Goal: Complete application form

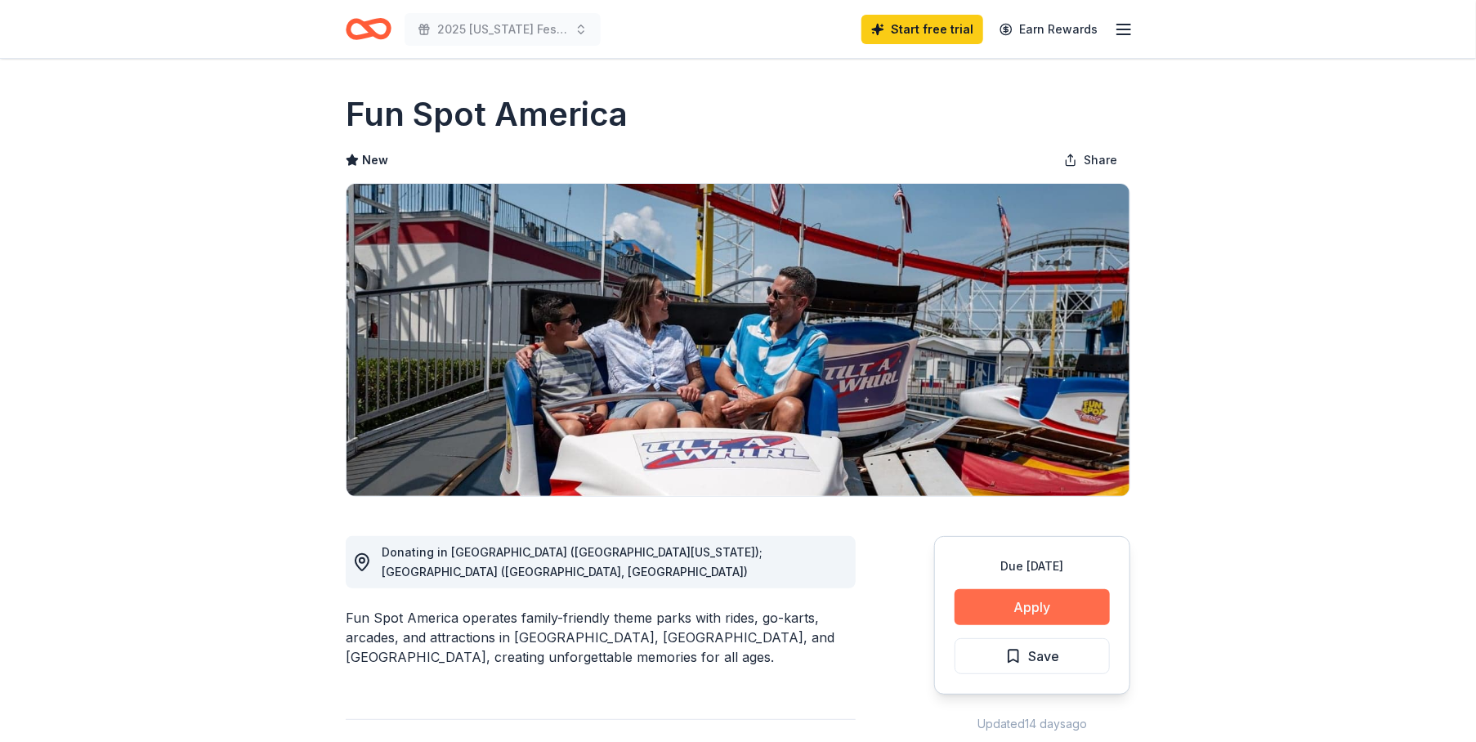
click at [1057, 608] on button "Apply" at bounding box center [1032, 607] width 155 height 36
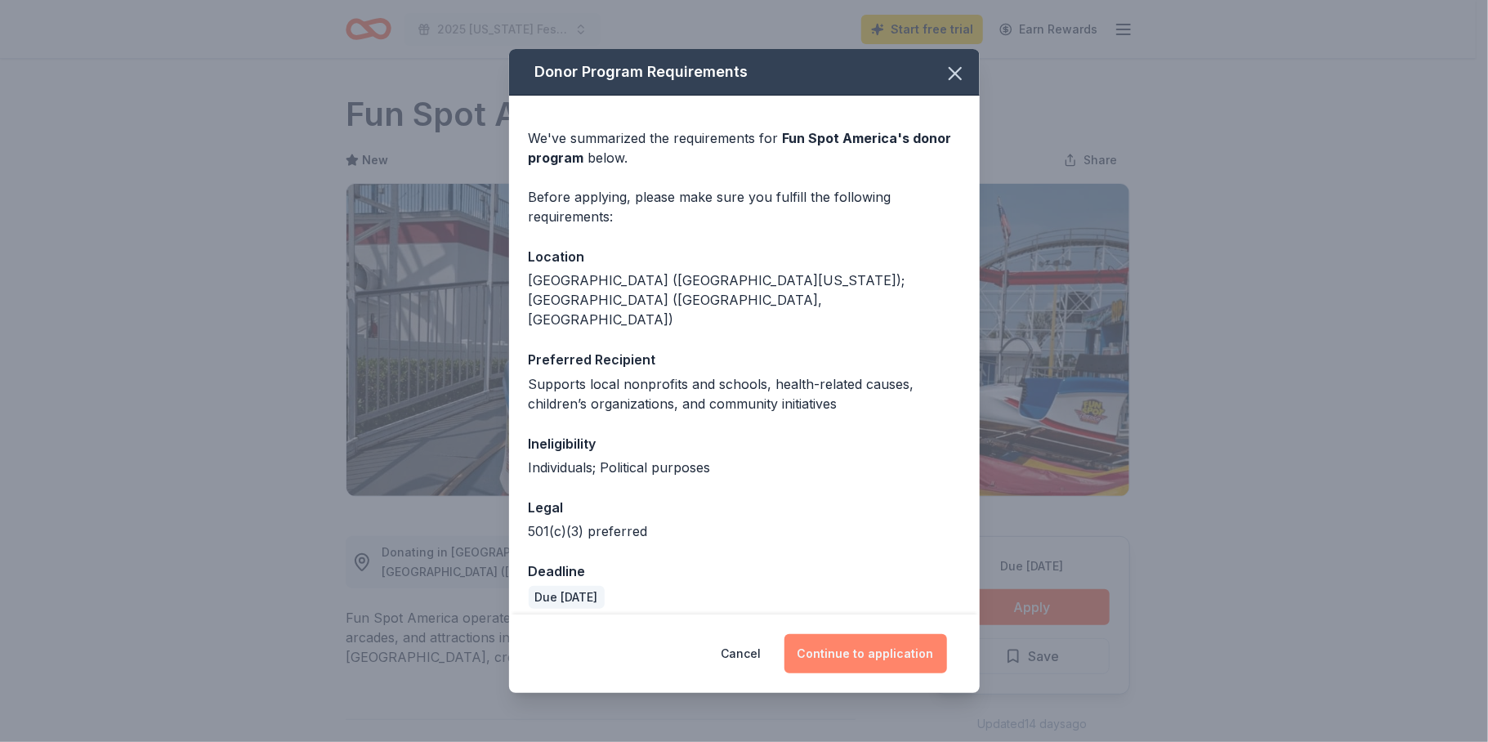
click at [871, 642] on button "Continue to application" at bounding box center [866, 653] width 163 height 39
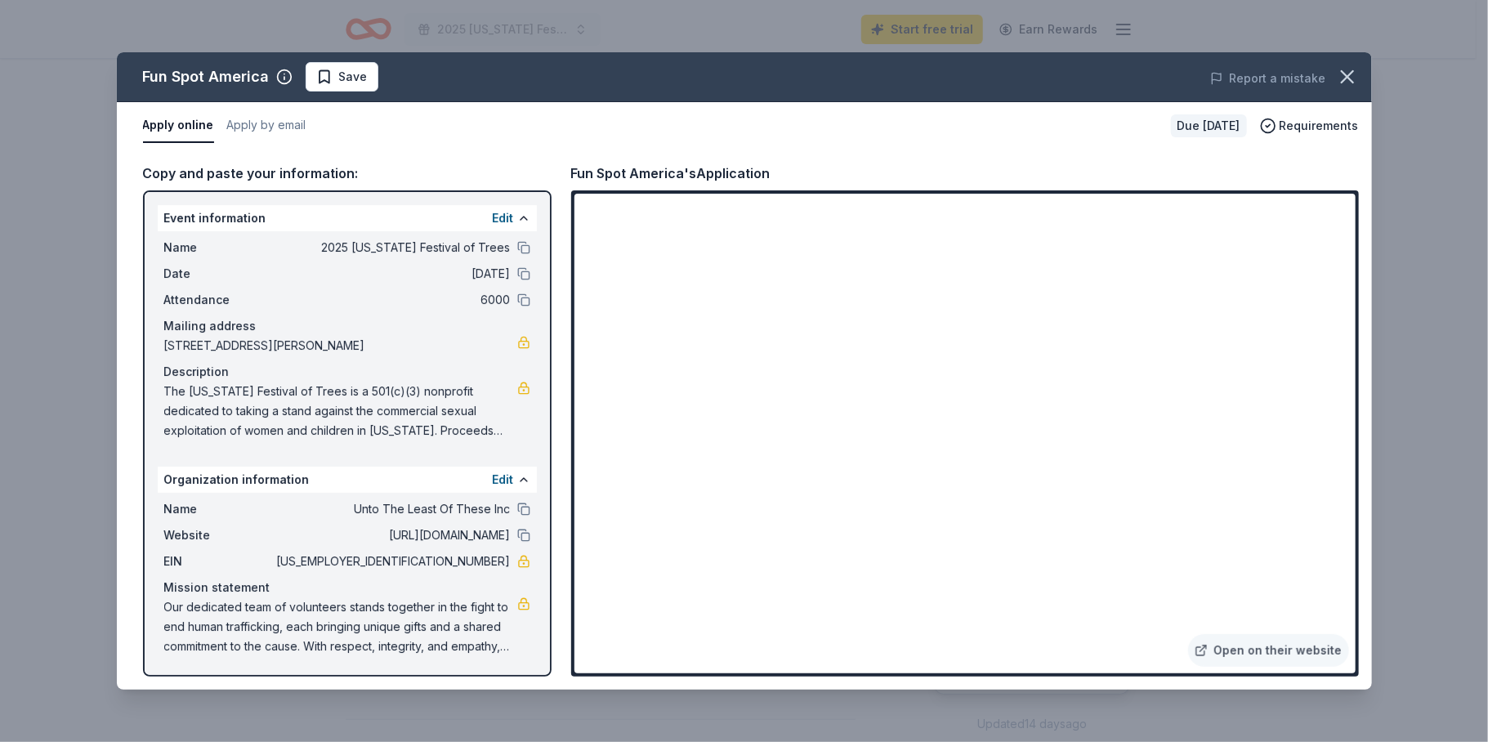
click at [174, 128] on button "Apply online" at bounding box center [178, 126] width 71 height 34
drag, startPoint x: 158, startPoint y: 213, endPoint x: 488, endPoint y: 327, distance: 349.5
click at [493, 320] on div "Event information Edit Name 2025 Georgia Festival of Trees Date 11/22/25 Attend…" at bounding box center [347, 326] width 379 height 242
click at [526, 481] on button at bounding box center [523, 479] width 13 height 13
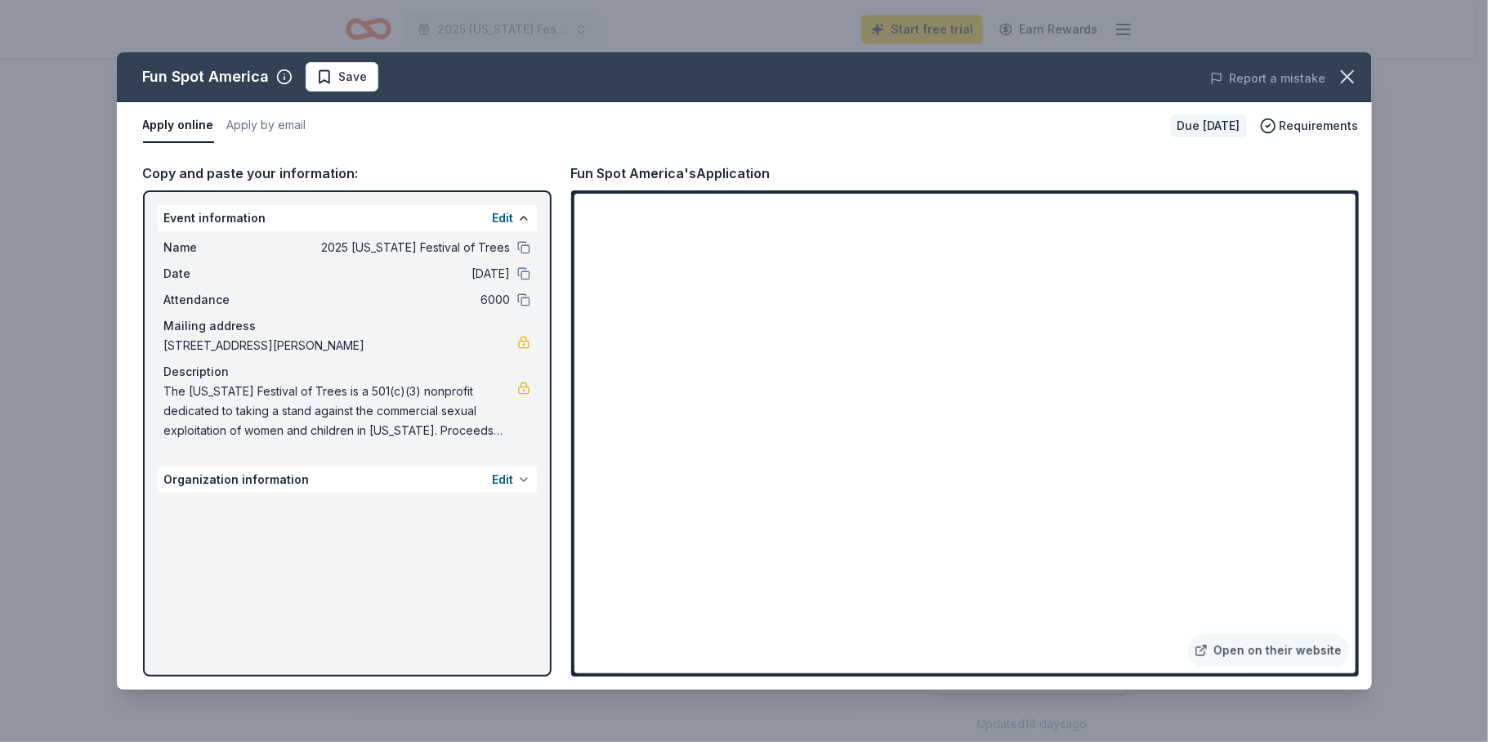
click at [526, 481] on button at bounding box center [523, 479] width 13 height 13
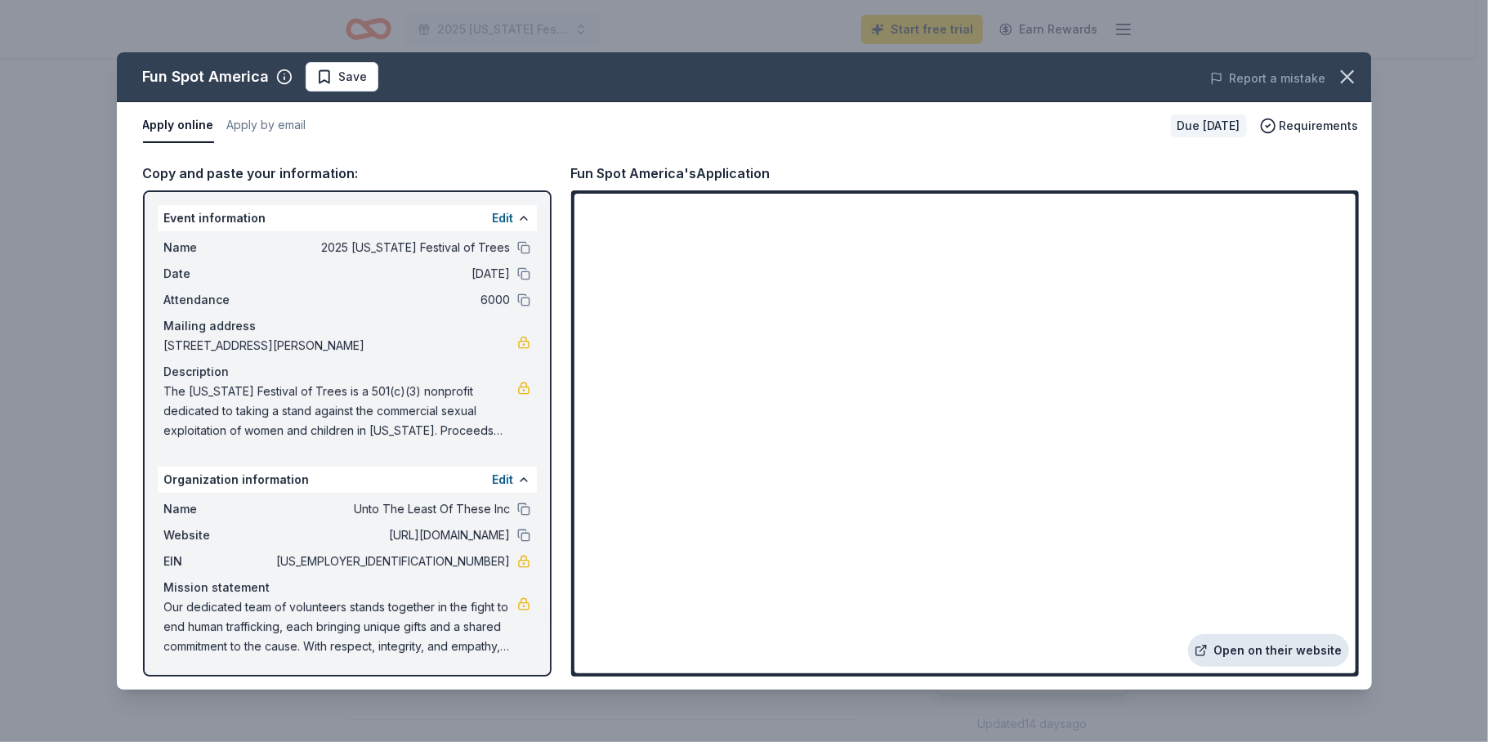
click at [1291, 651] on link "Open on their website" at bounding box center [1268, 650] width 161 height 33
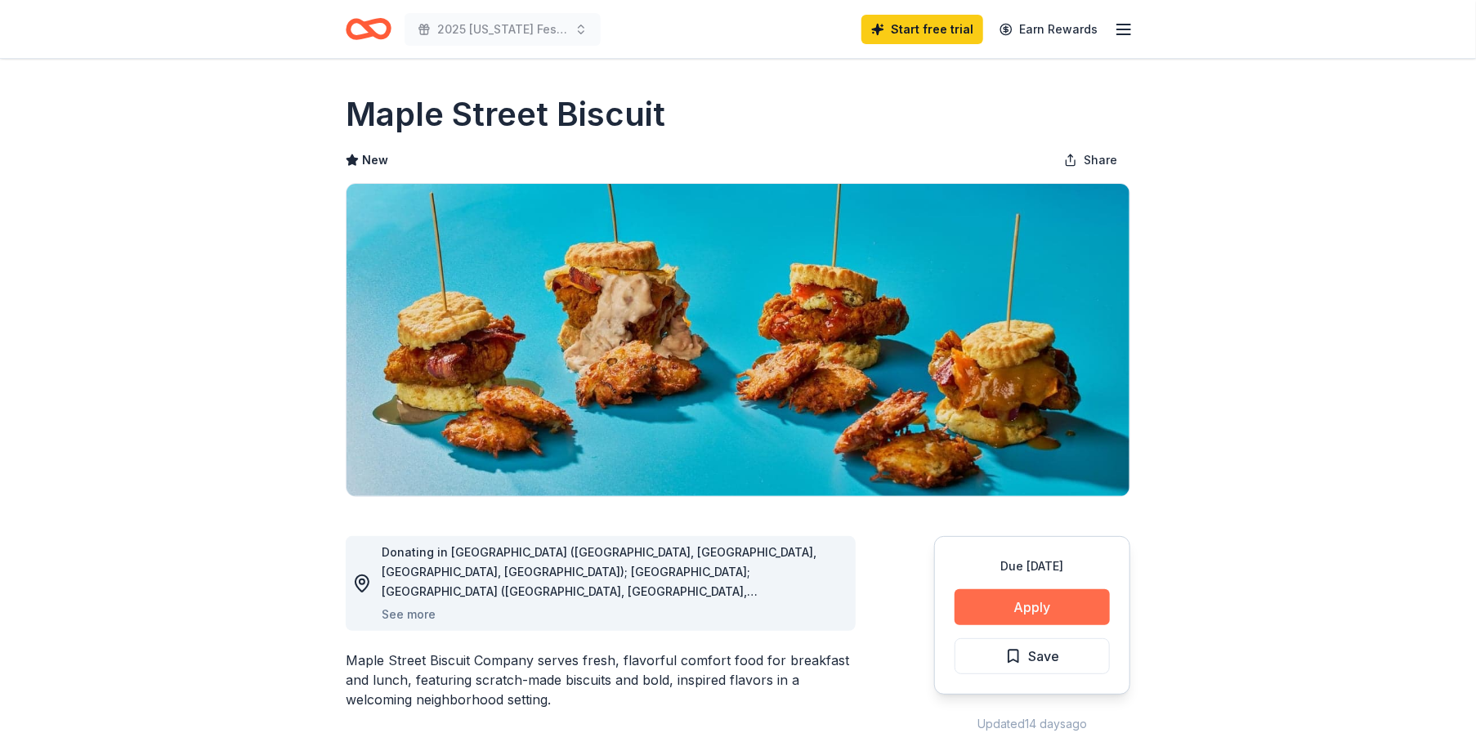
click at [1036, 611] on button "Apply" at bounding box center [1032, 607] width 155 height 36
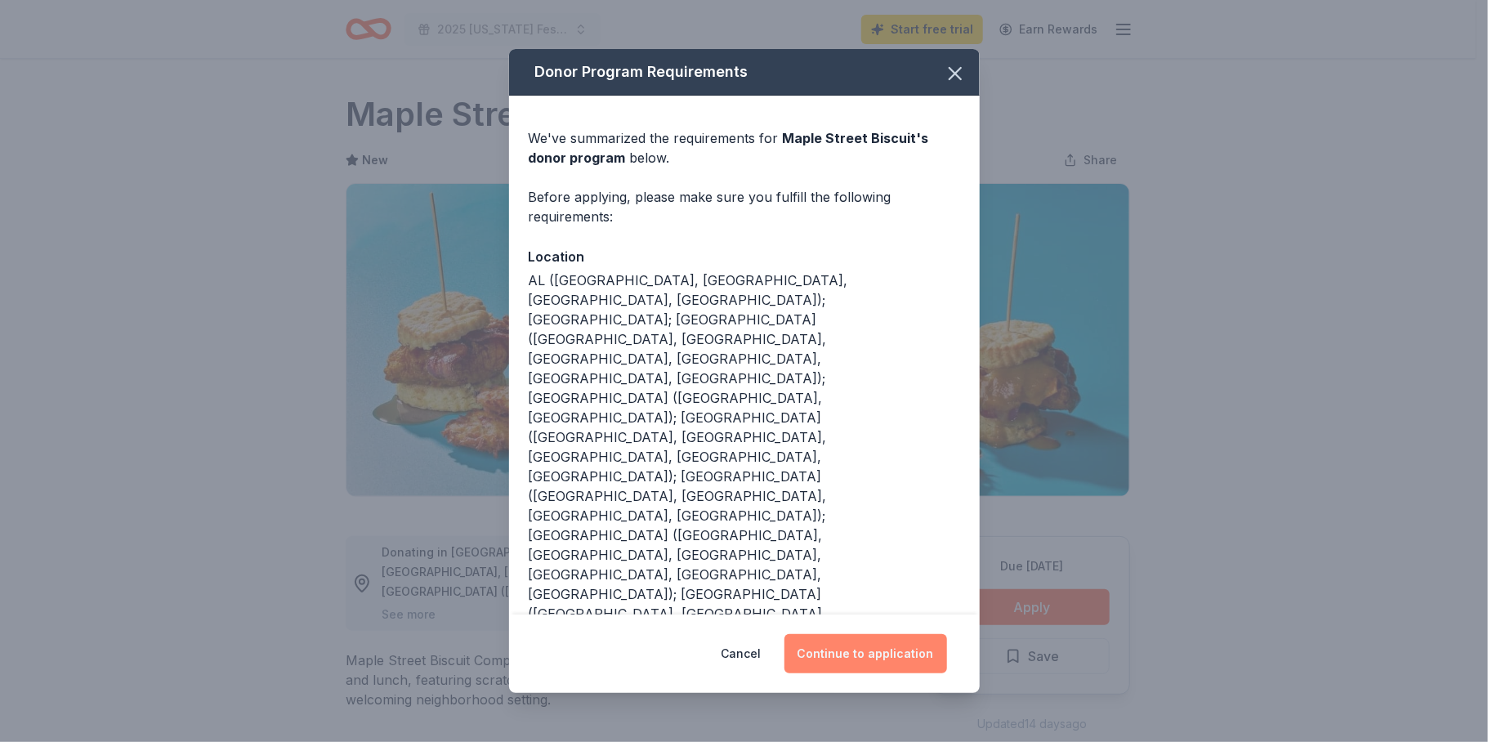
click at [855, 634] on button "Continue to application" at bounding box center [866, 653] width 163 height 39
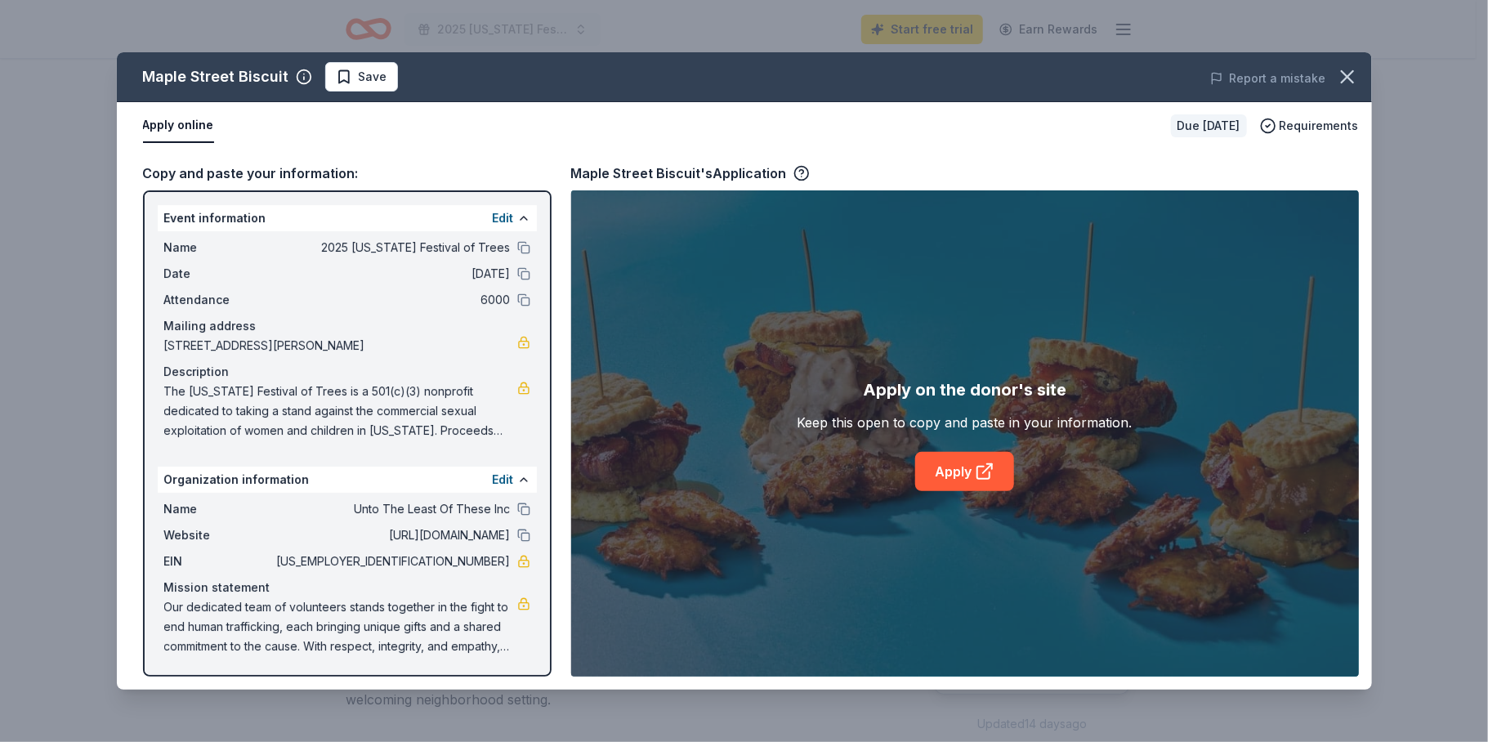
click at [174, 127] on button "Apply online" at bounding box center [178, 126] width 71 height 34
click at [957, 468] on link "Apply" at bounding box center [964, 471] width 99 height 39
